Goal: Task Accomplishment & Management: Manage account settings

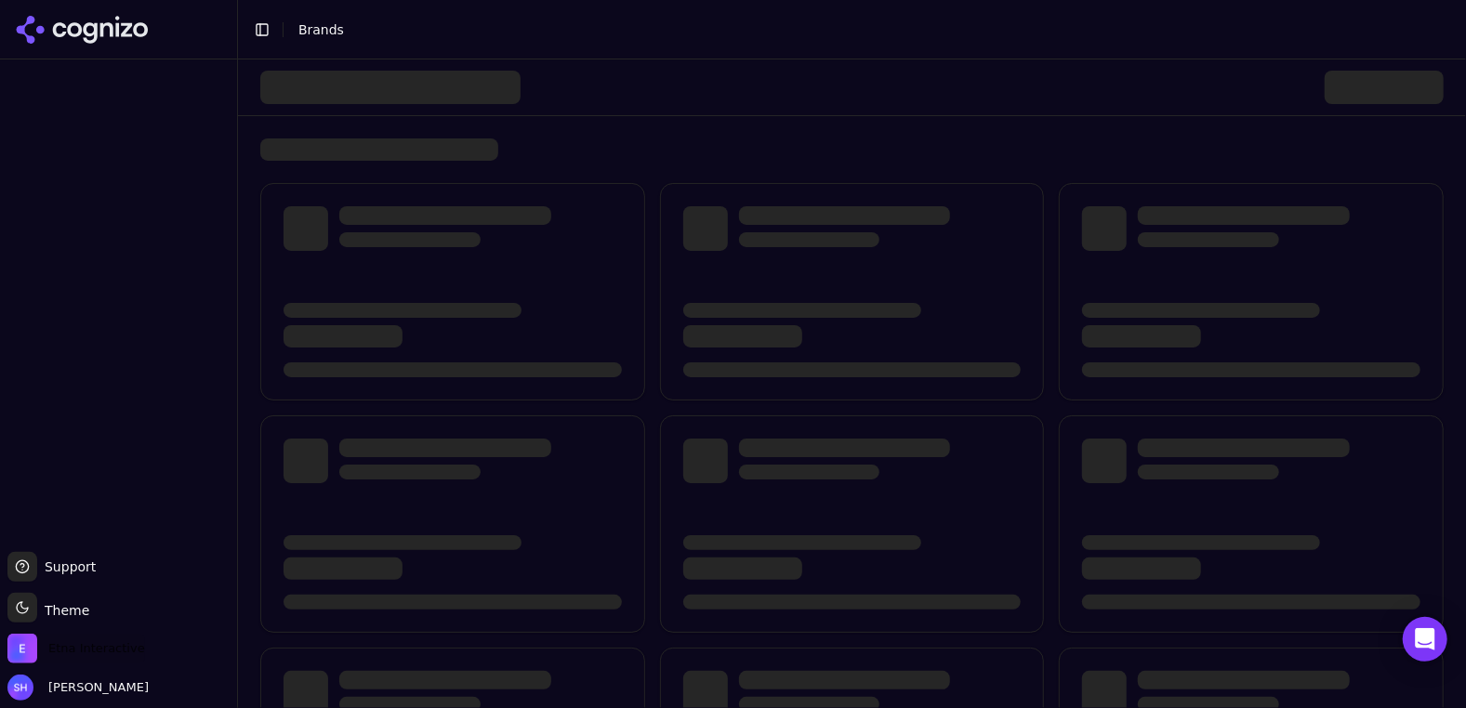
click at [86, 641] on span "Etna Interactive" at bounding box center [96, 648] width 97 height 17
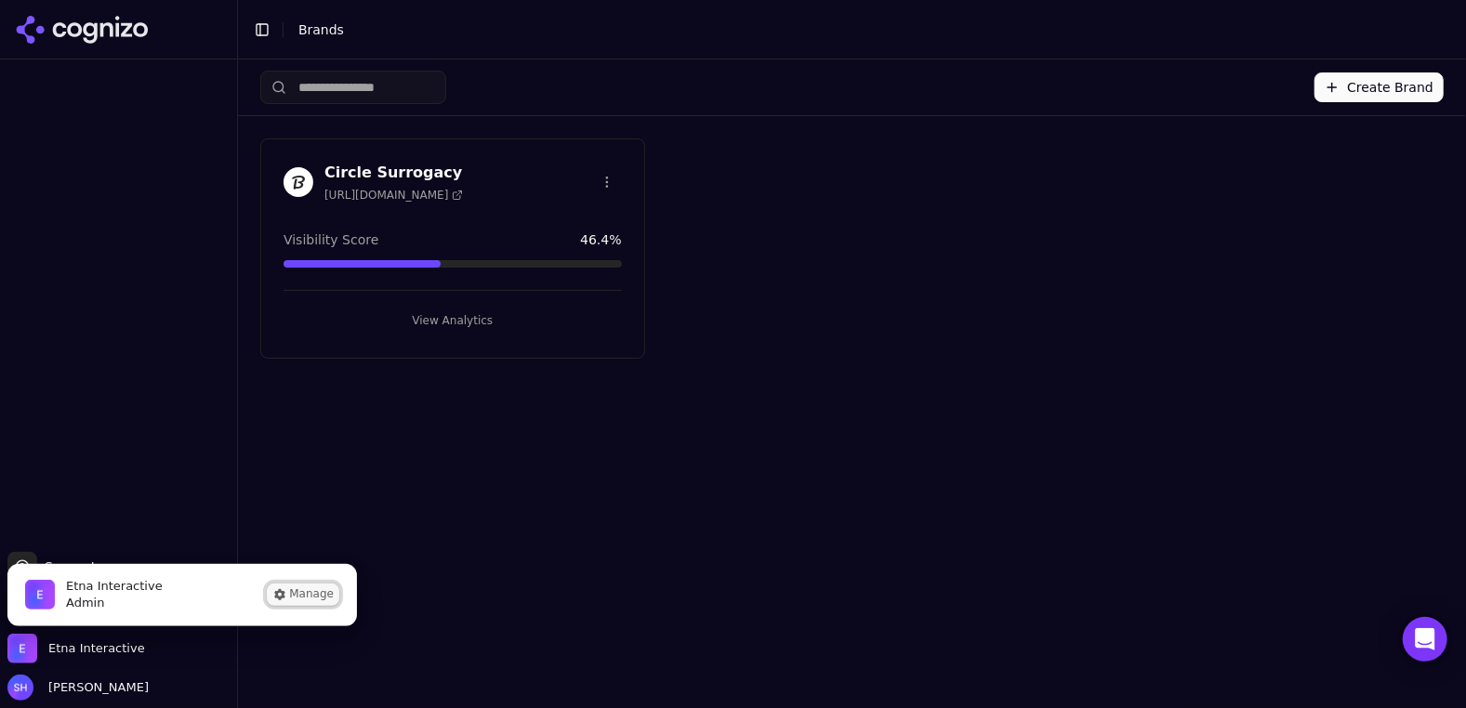
click at [320, 602] on button "Manage" at bounding box center [303, 595] width 72 height 22
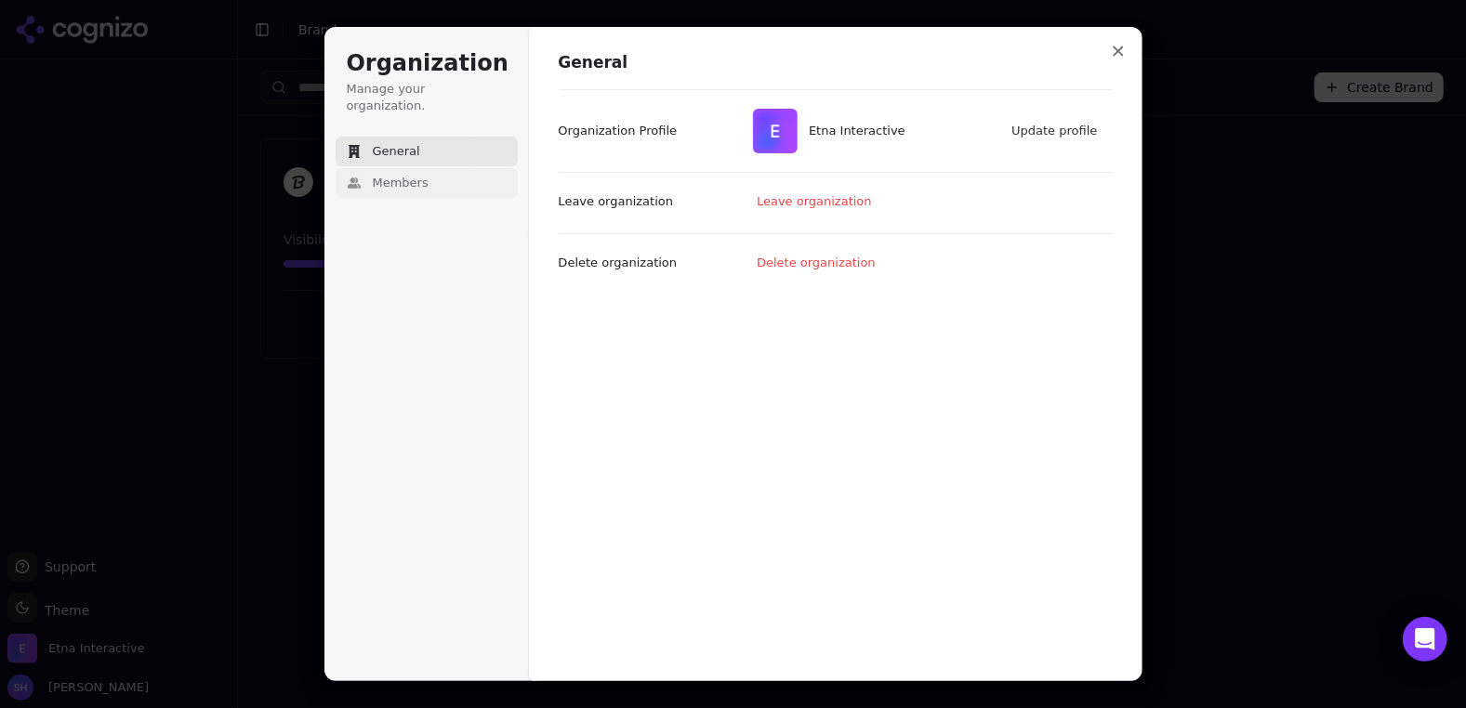
click at [401, 178] on button "Members" at bounding box center [427, 183] width 182 height 30
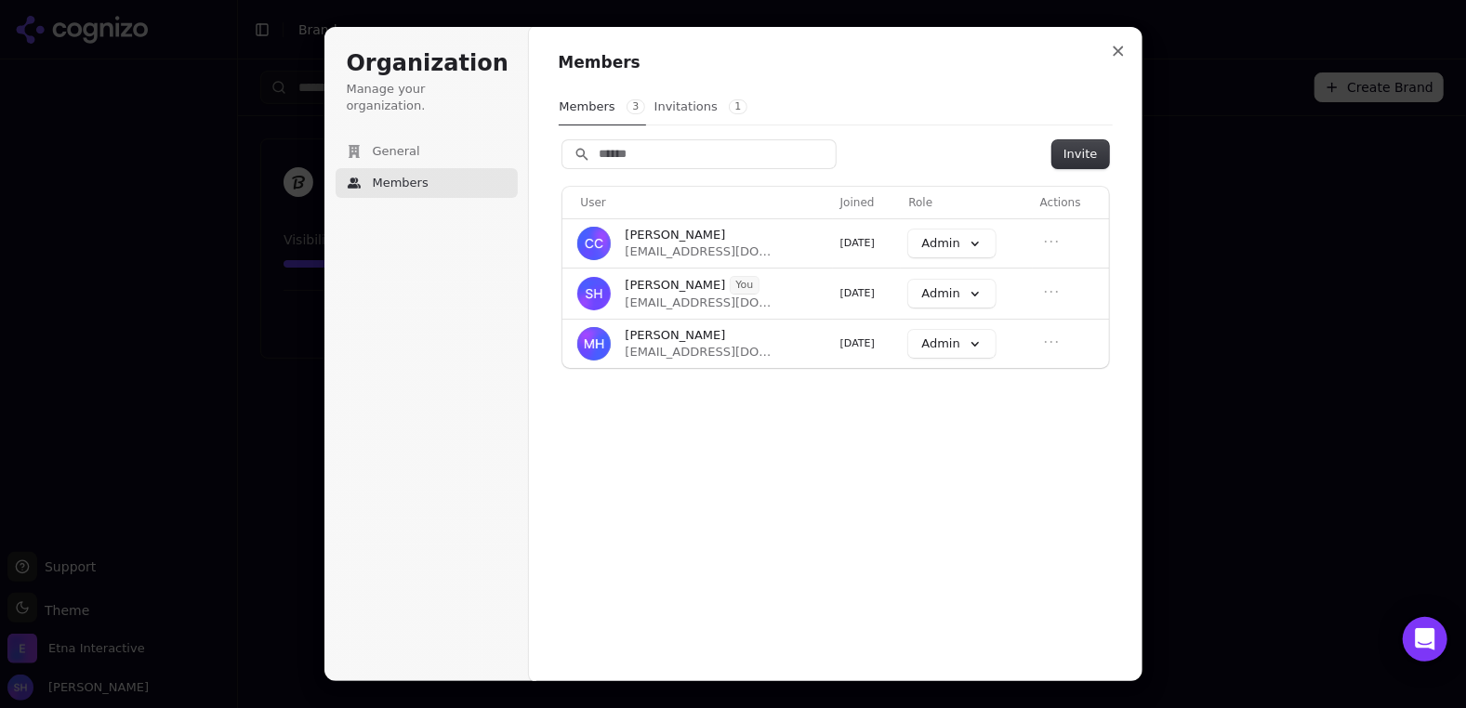
click at [684, 101] on button "Invitations 1" at bounding box center [700, 106] width 95 height 35
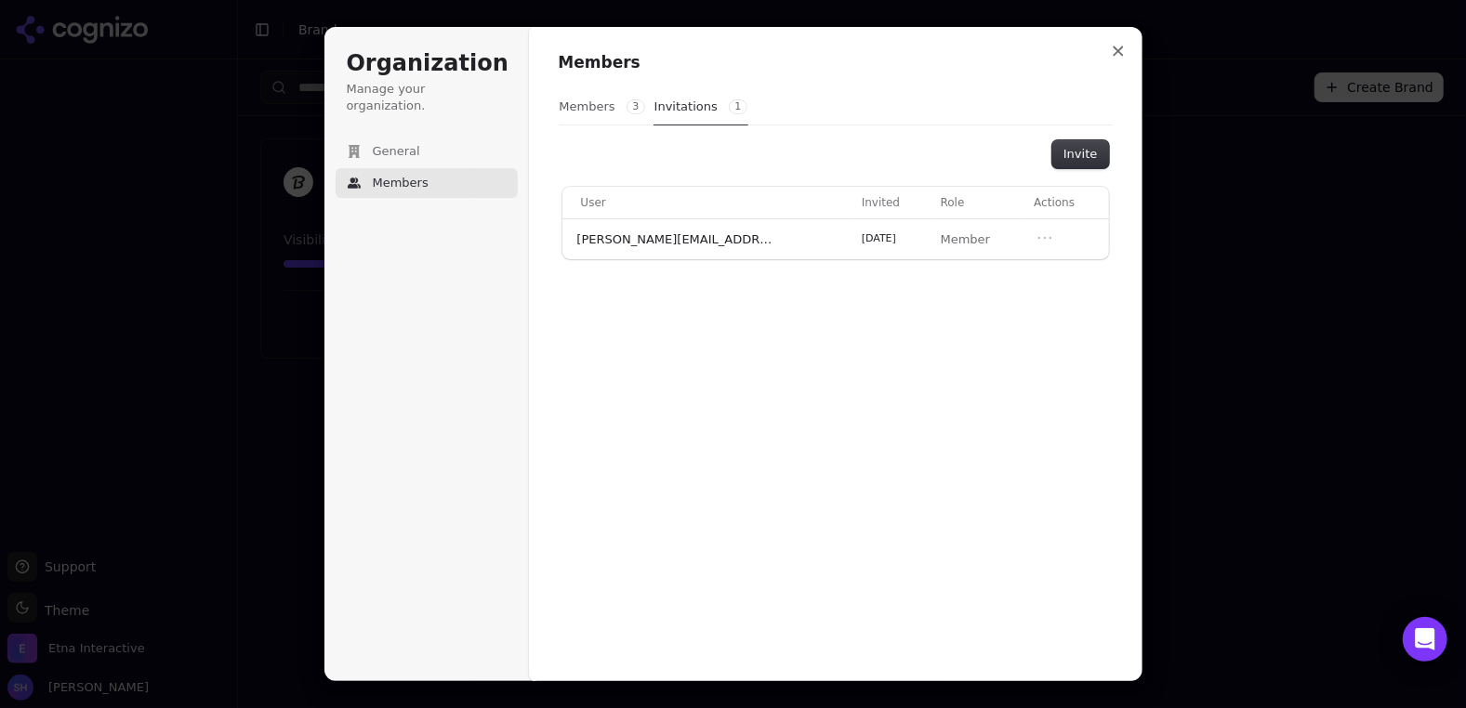
click at [605, 101] on button "Members 3" at bounding box center [602, 106] width 87 height 35
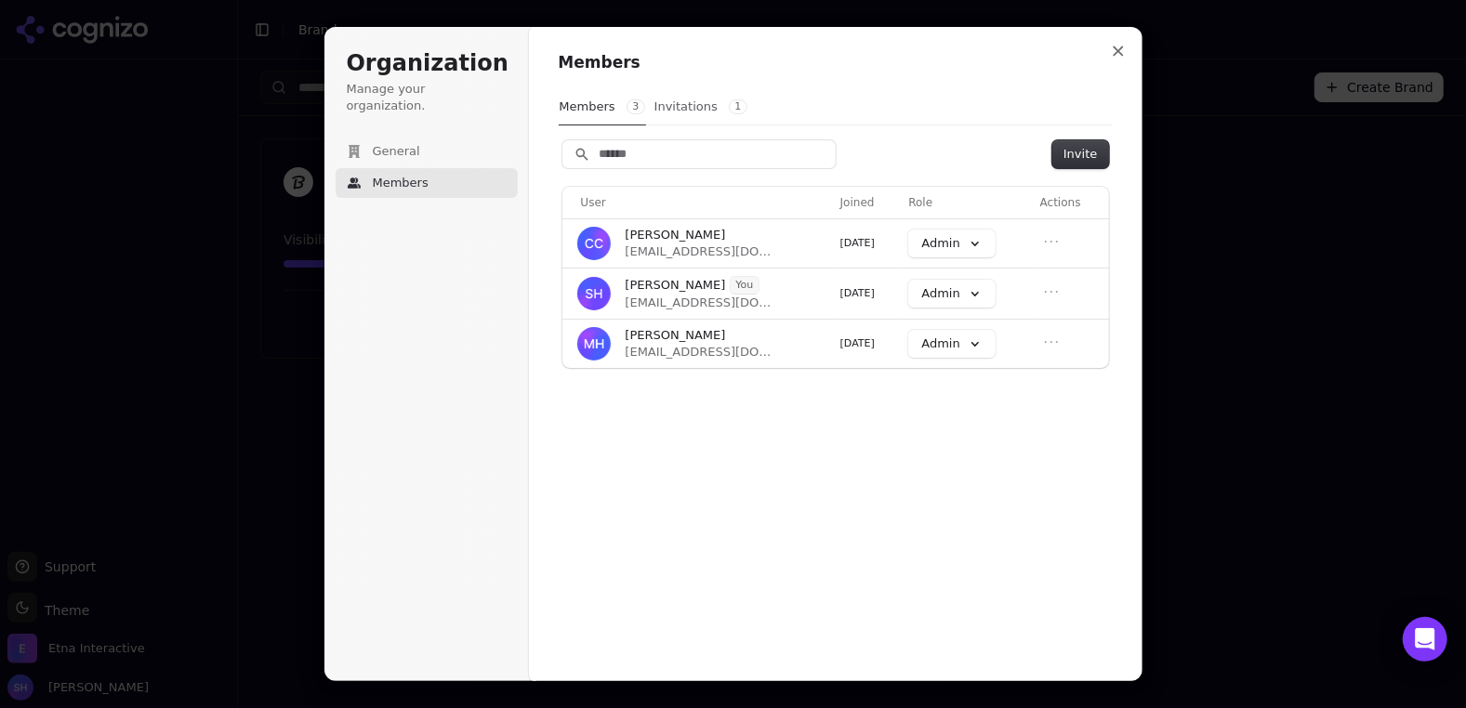
click at [699, 117] on button "Invitations 1" at bounding box center [700, 106] width 95 height 35
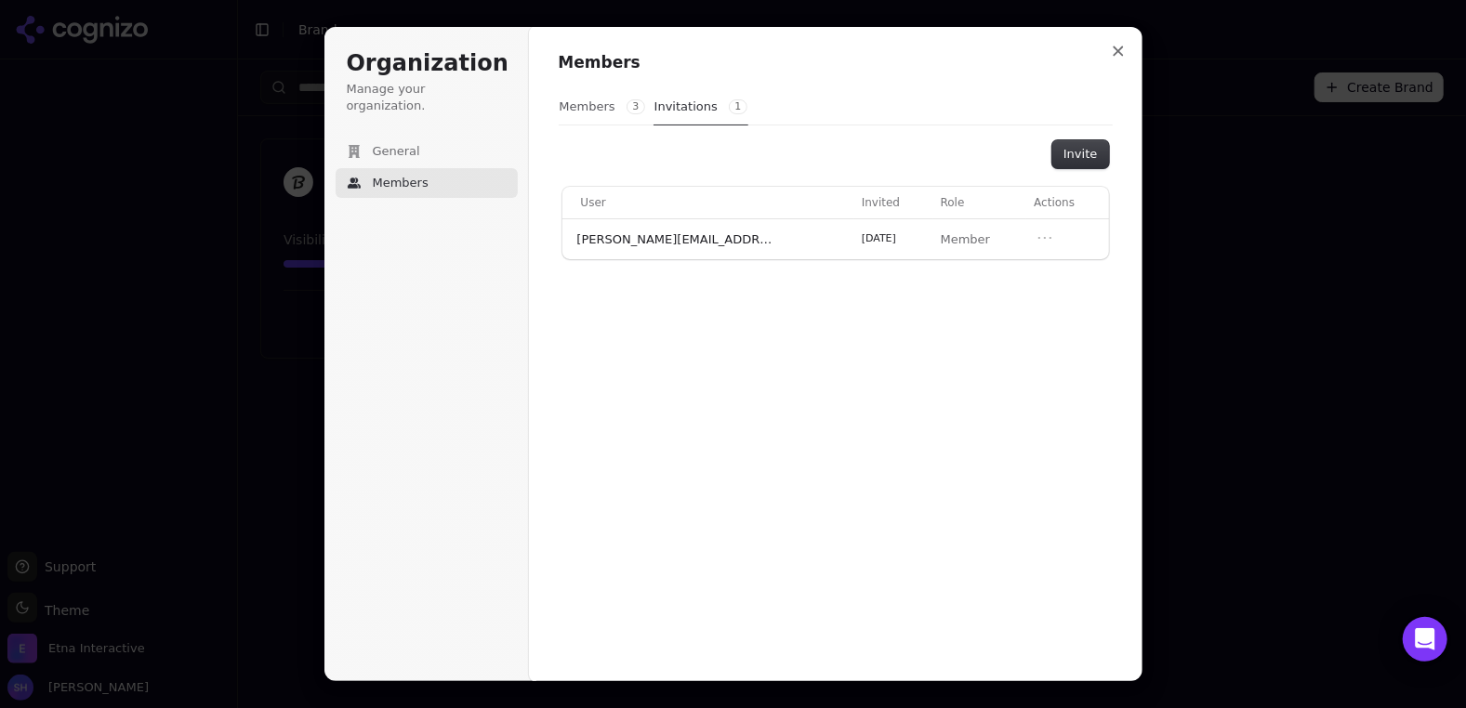
click at [581, 101] on button "Members 3" at bounding box center [602, 106] width 87 height 35
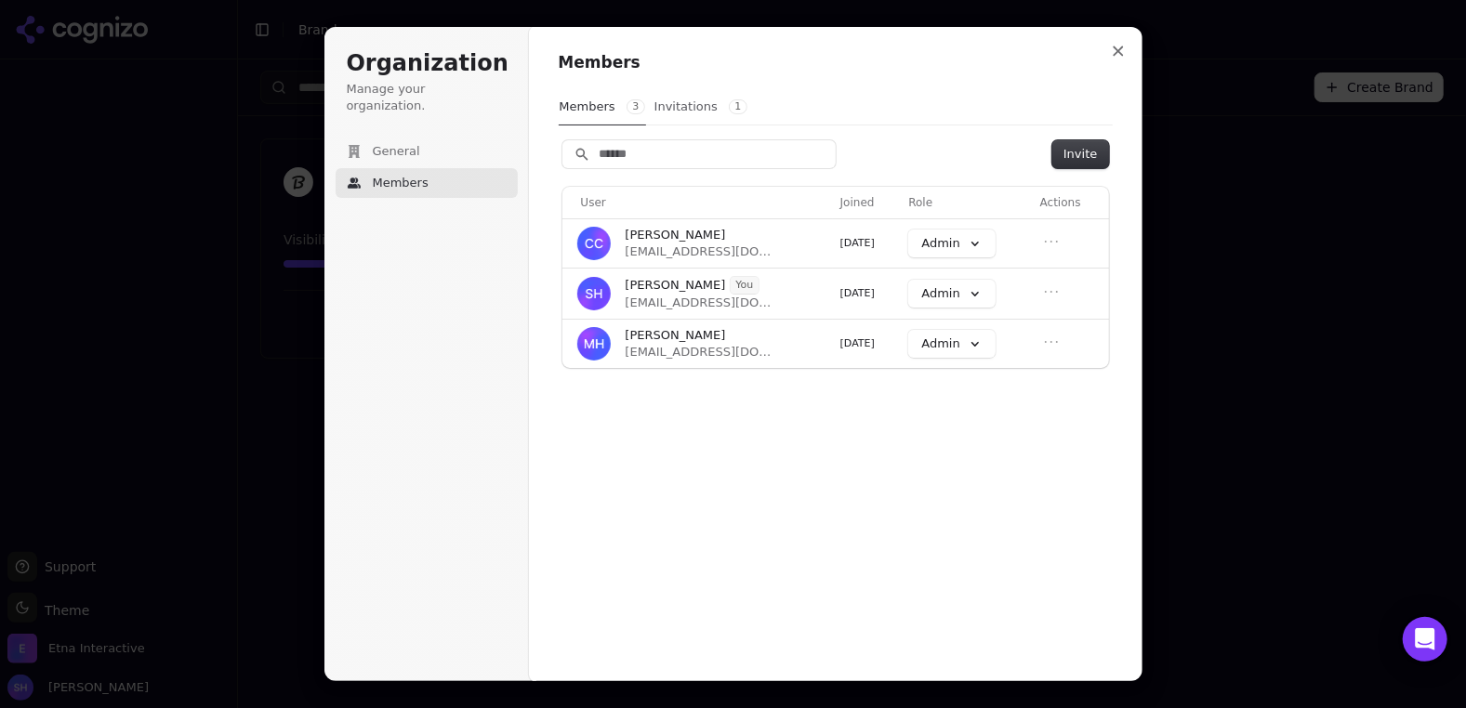
click at [687, 102] on button "Invitations 1" at bounding box center [700, 106] width 95 height 35
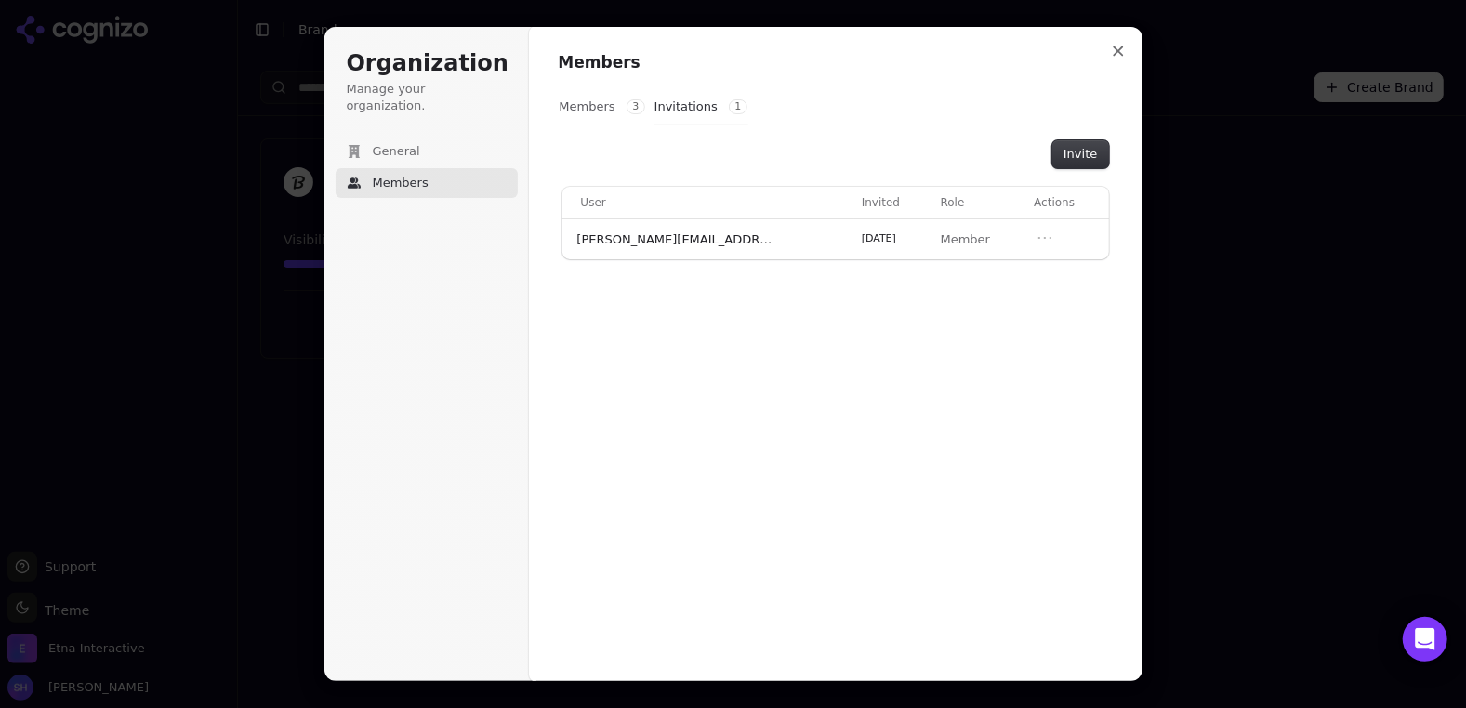
click at [576, 103] on button "Members 3" at bounding box center [602, 106] width 87 height 35
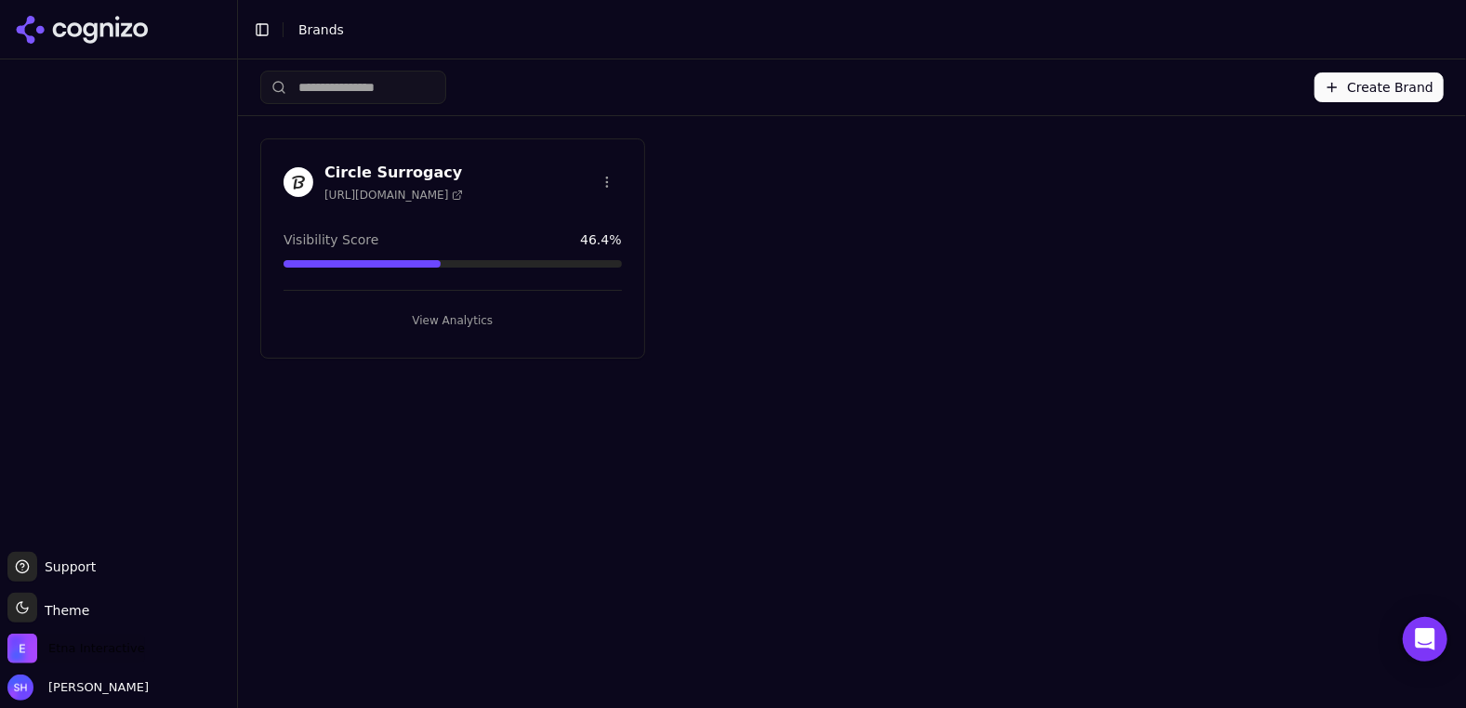
click at [64, 653] on span "Etna Interactive" at bounding box center [96, 648] width 97 height 17
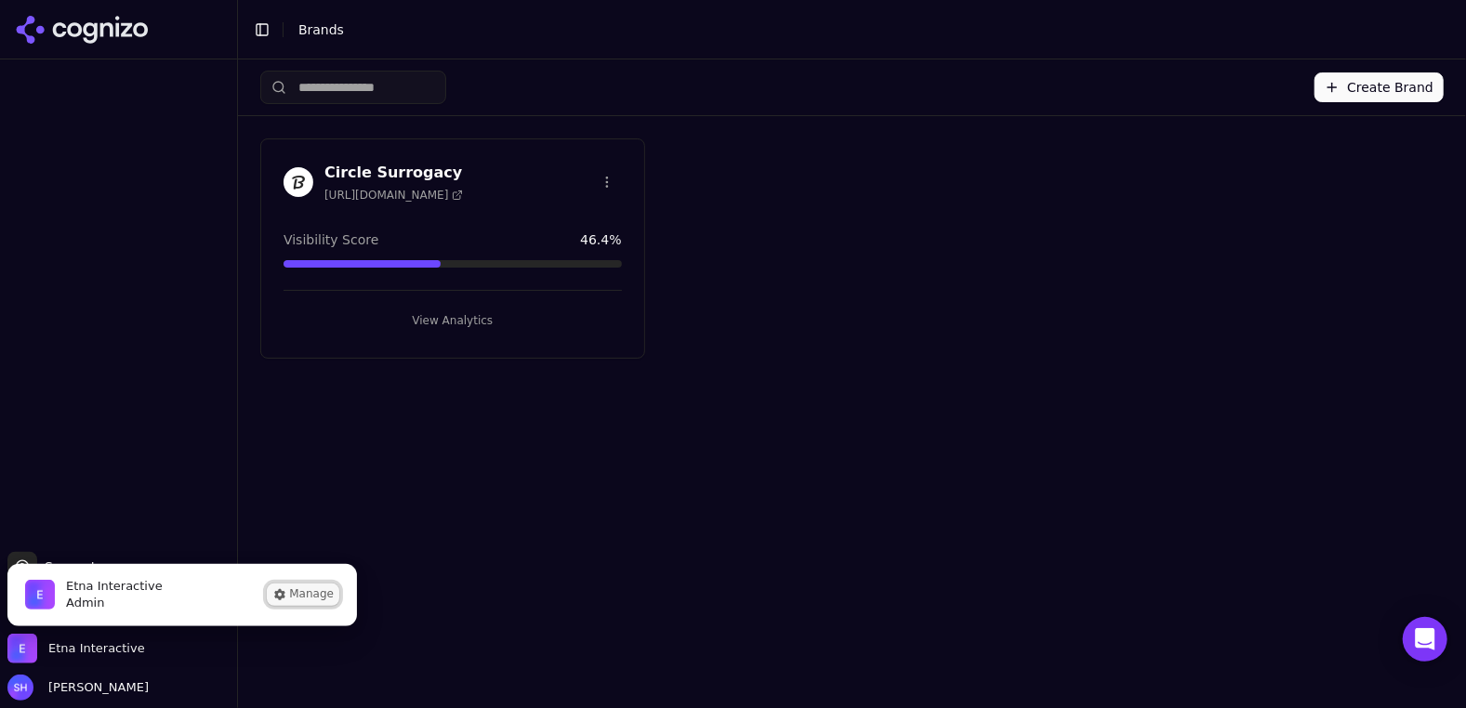
click at [299, 600] on button "Manage" at bounding box center [303, 595] width 72 height 22
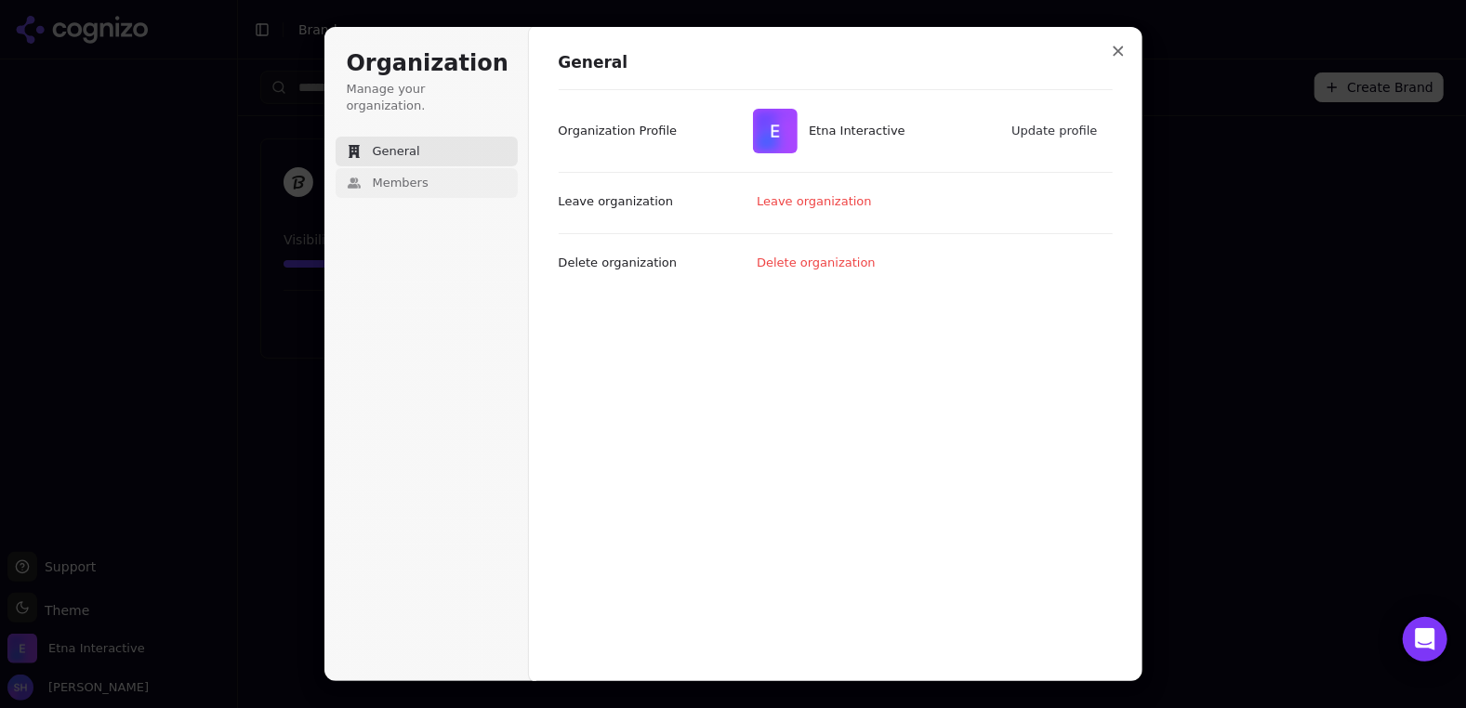
click at [365, 175] on button "Members" at bounding box center [427, 183] width 182 height 30
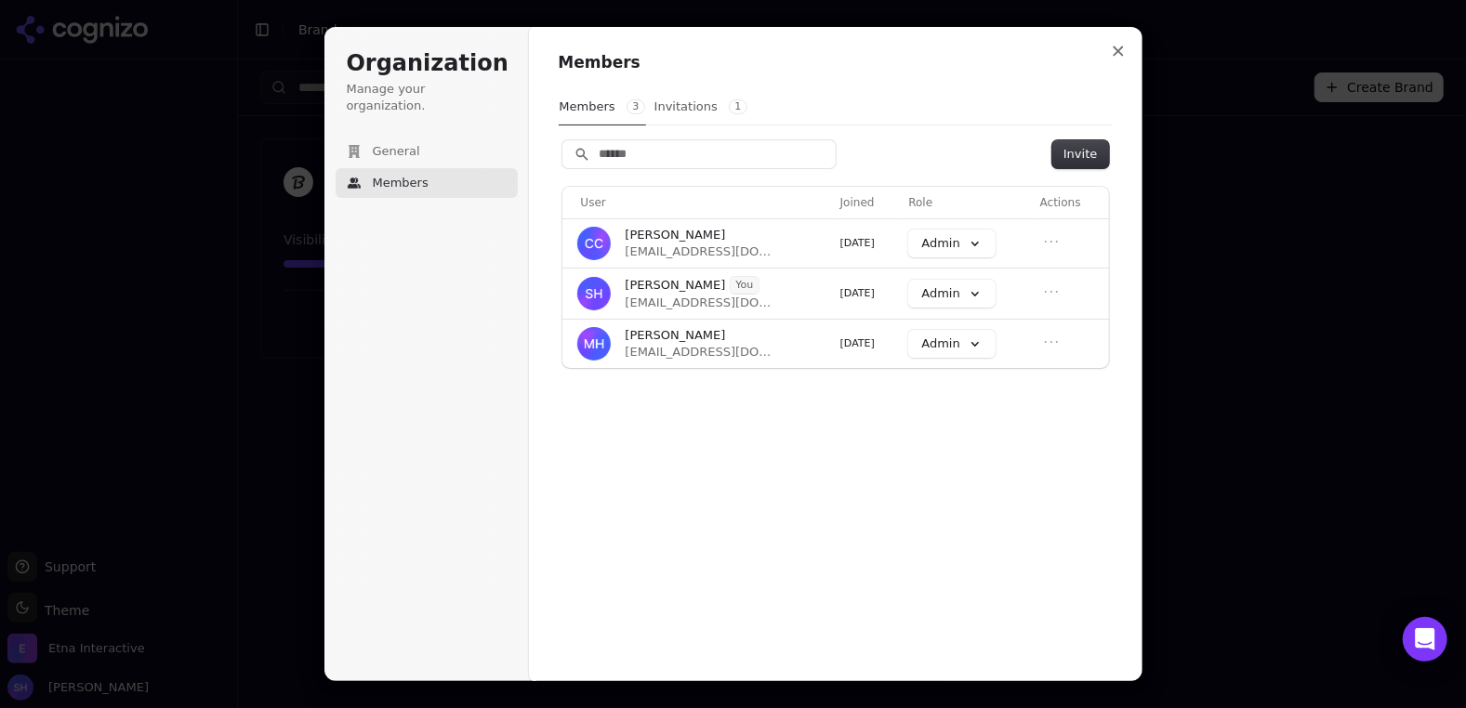
click at [729, 112] on span "1" at bounding box center [738, 106] width 19 height 15
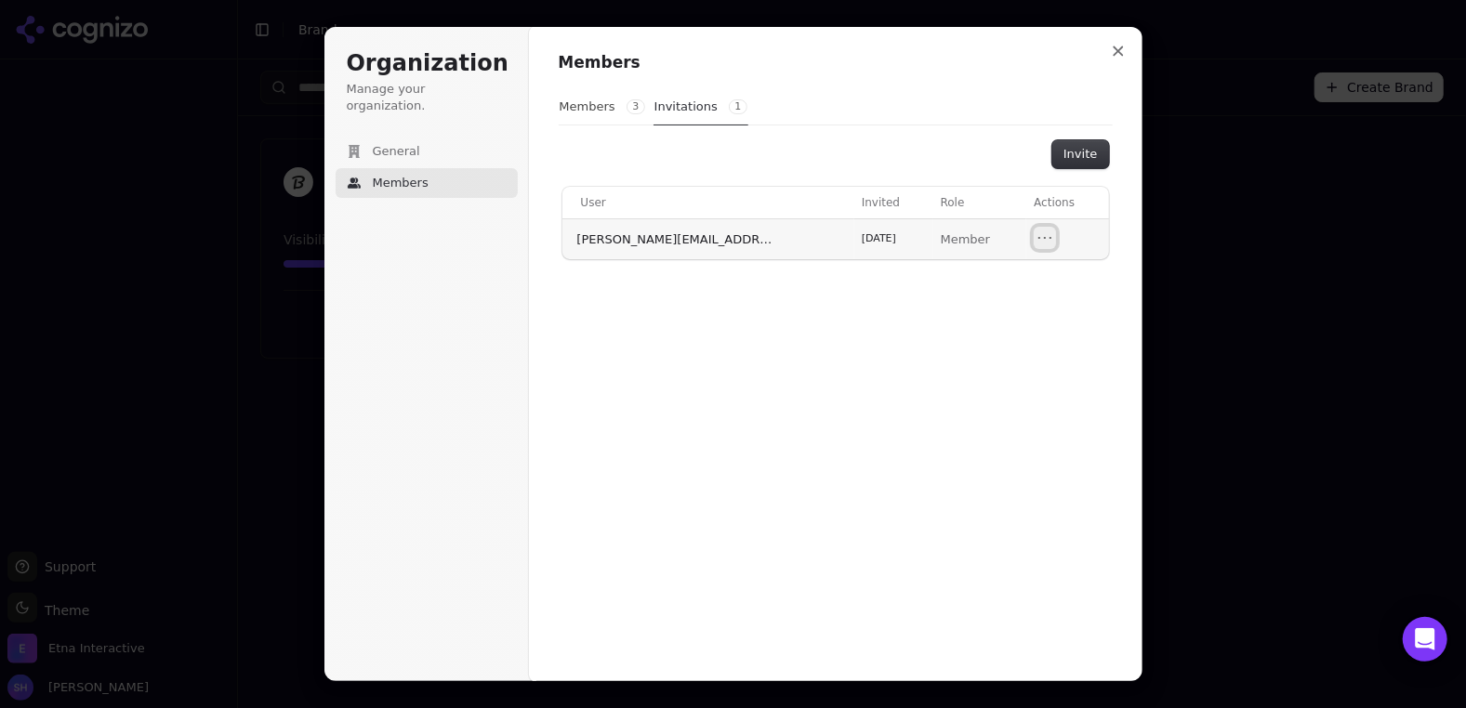
click at [1044, 244] on icon "Open menu" at bounding box center [1044, 238] width 19 height 19
click at [981, 86] on div "Members Members 3 Invitations 1 Invite User Invited Role Actions [PERSON_NAME][…" at bounding box center [836, 157] width 554 height 211
